Goal: Navigation & Orientation: Find specific page/section

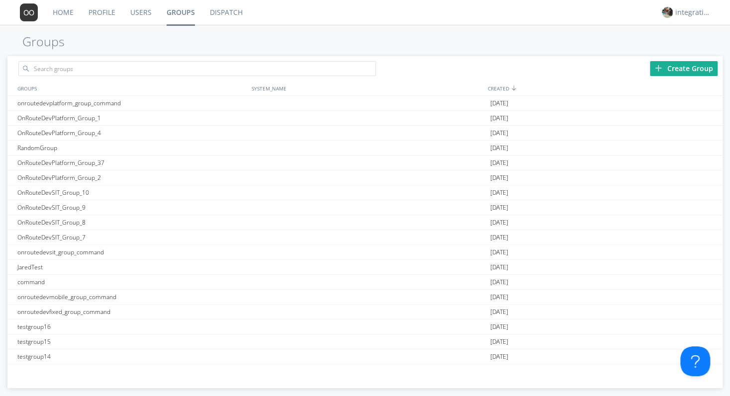
click at [220, 12] on link "Dispatch" at bounding box center [226, 12] width 48 height 25
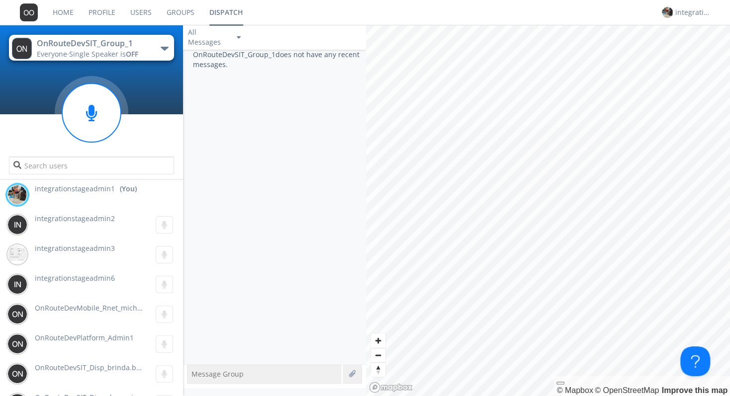
click at [136, 15] on link "Users" at bounding box center [141, 12] width 36 height 25
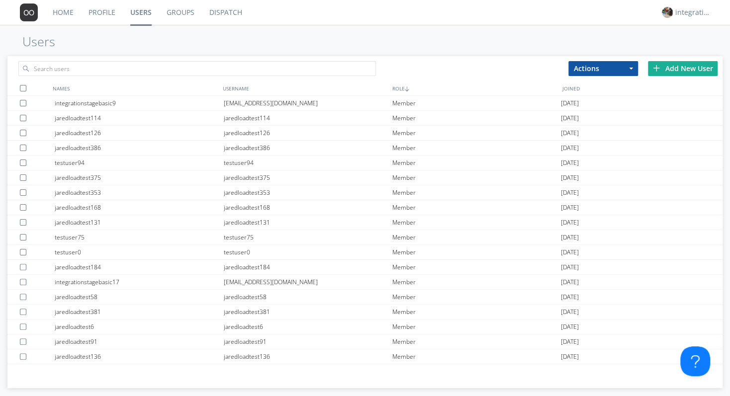
click at [102, 13] on link "Profile" at bounding box center [102, 12] width 42 height 25
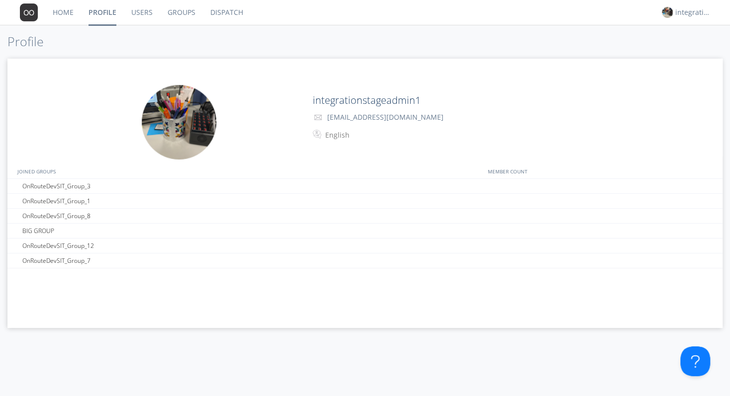
click at [65, 15] on link "Home" at bounding box center [63, 12] width 36 height 25
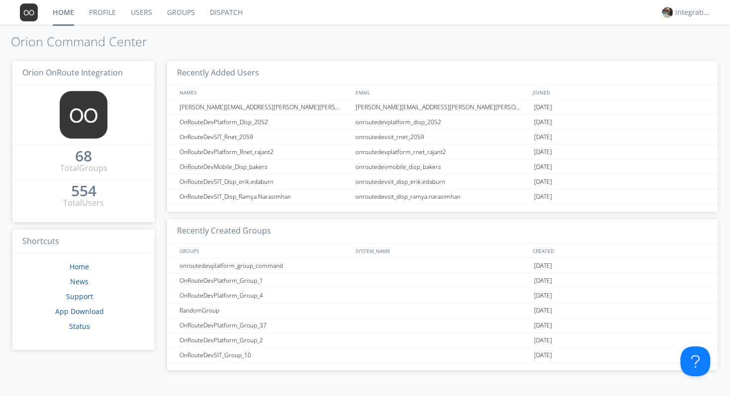
click at [30, 16] on img at bounding box center [29, 12] width 18 height 18
click at [468, 290] on div at bounding box center [442, 295] width 178 height 14
